Goal: Find specific page/section: Find specific page/section

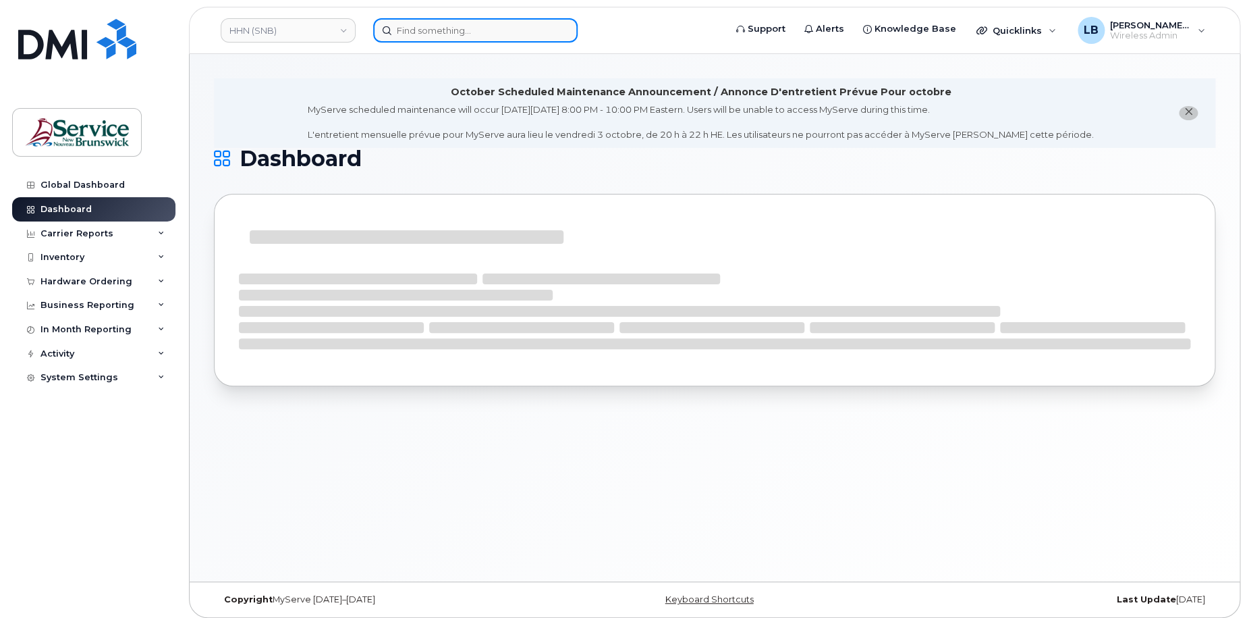
click at [531, 29] on input at bounding box center [475, 30] width 205 height 24
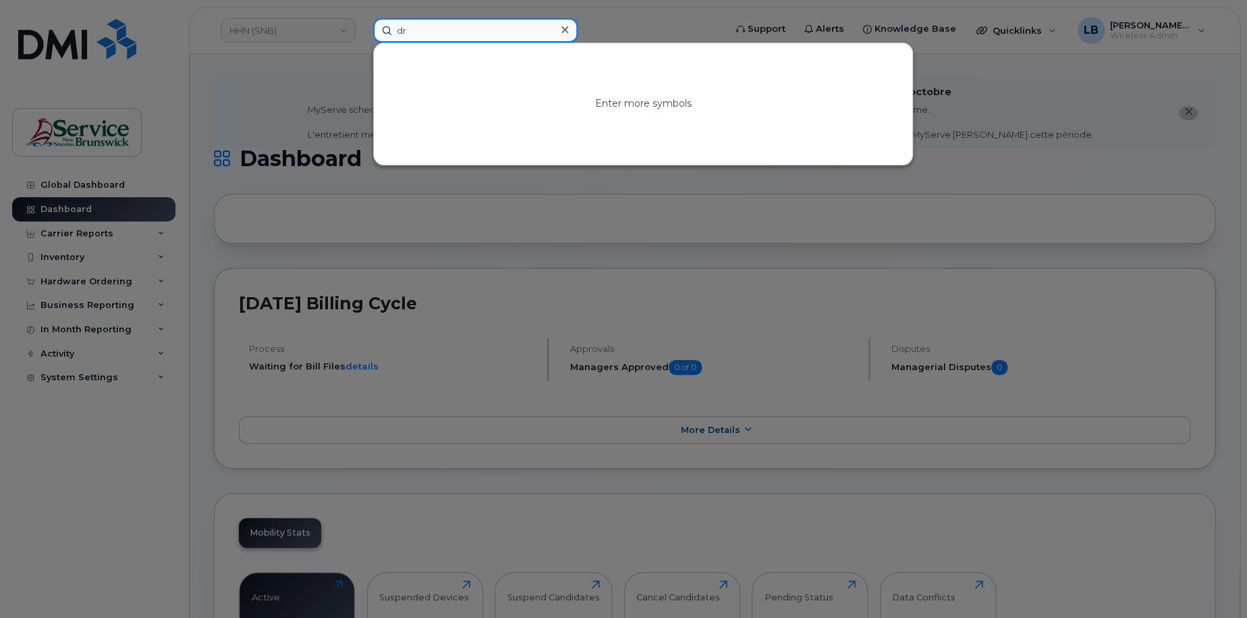
type input "d"
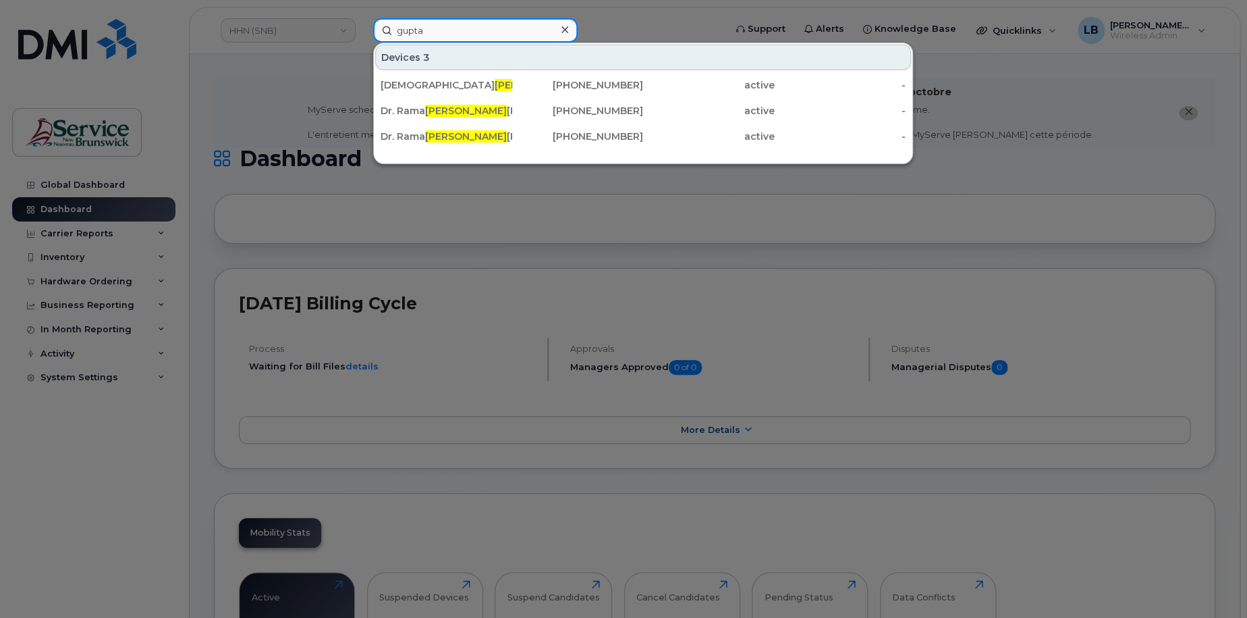
type input "gupta"
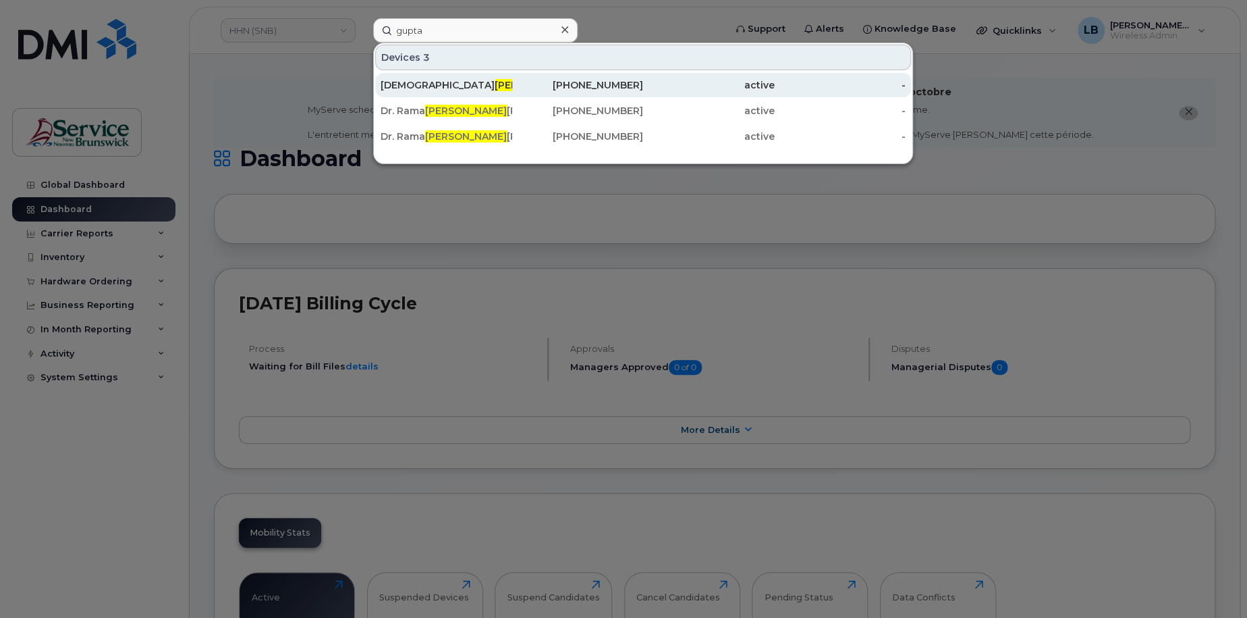
click at [446, 82] on div "Rama Gupta Rogers" at bounding box center [447, 84] width 132 height 13
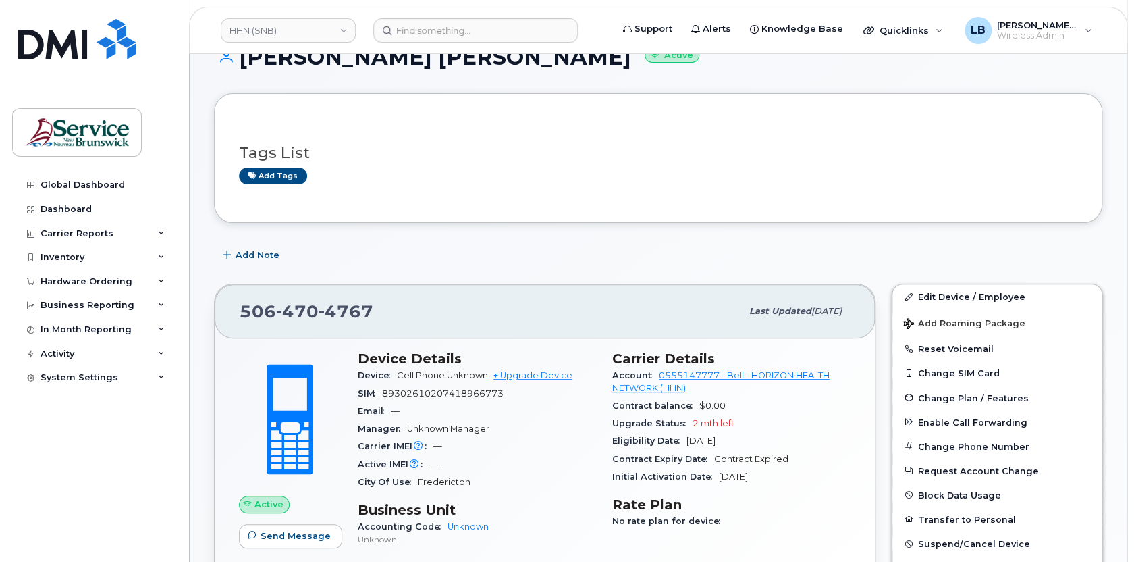
scroll to position [122, 0]
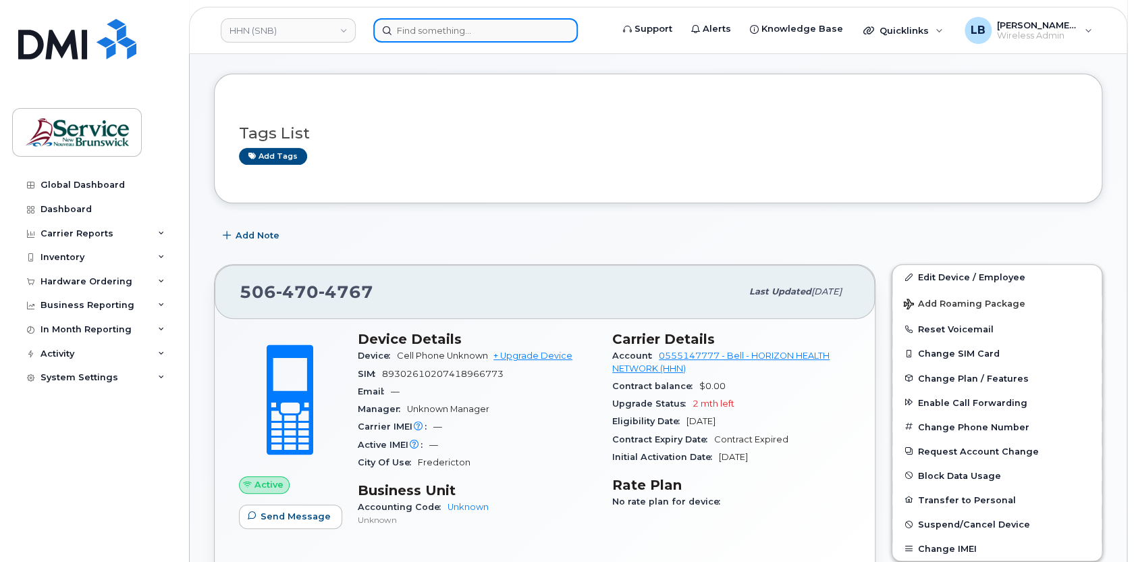
click at [427, 28] on input at bounding box center [475, 30] width 205 height 24
paste input "506-429-3384"
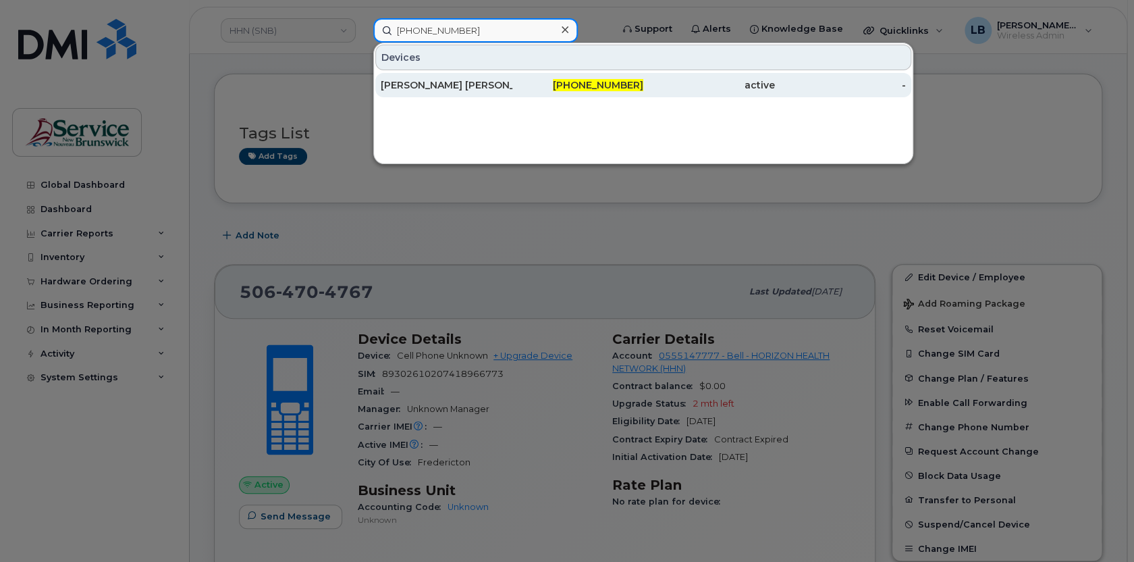
type input "506-429-3384"
click at [488, 84] on div "[PERSON_NAME] [PERSON_NAME]" at bounding box center [447, 84] width 132 height 13
